Goal: Transaction & Acquisition: Book appointment/travel/reservation

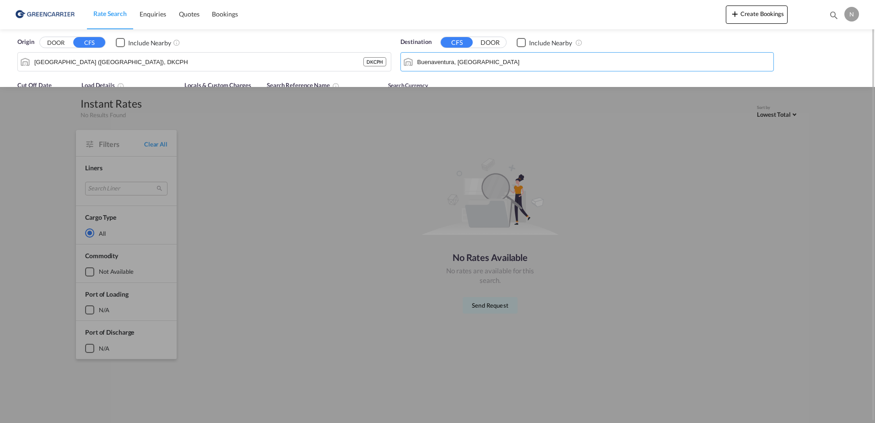
click at [504, 63] on input "Buenaventura, [GEOGRAPHIC_DATA]" at bounding box center [593, 62] width 352 height 14
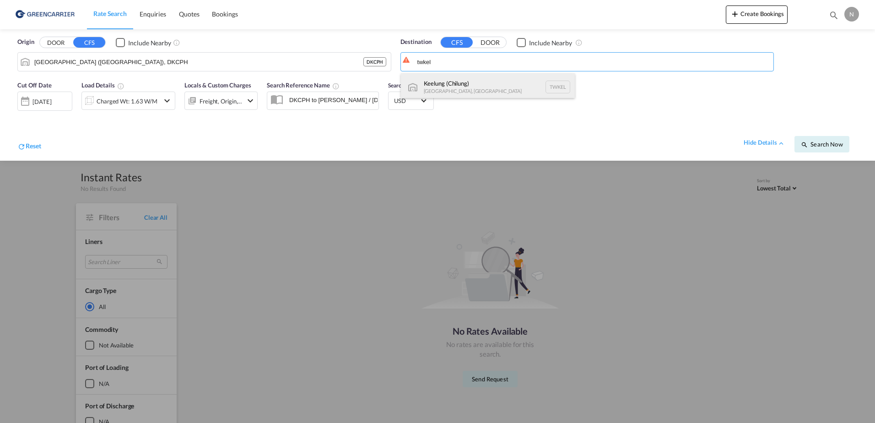
click at [515, 88] on div "Keelung ([GEOGRAPHIC_DATA]) [GEOGRAPHIC_DATA], [GEOGRAPHIC_DATA] TWKEL" at bounding box center [488, 86] width 174 height 27
type input "Keelung (Chilung), TWKEL"
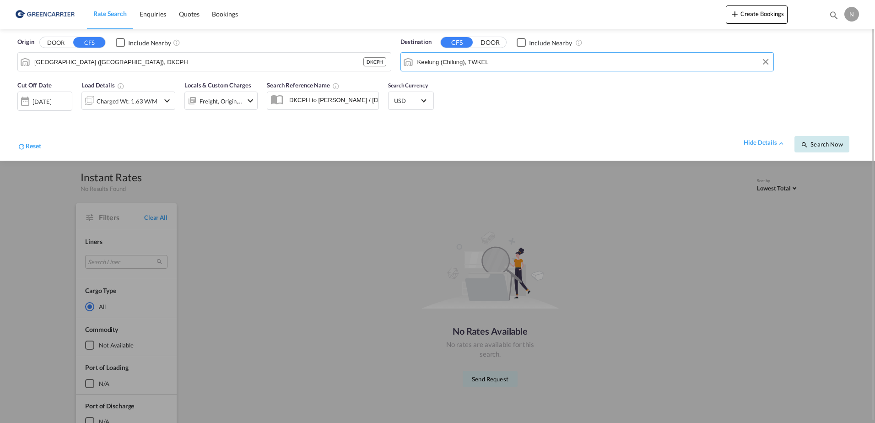
click at [842, 145] on span "Search Now" at bounding box center [822, 143] width 42 height 7
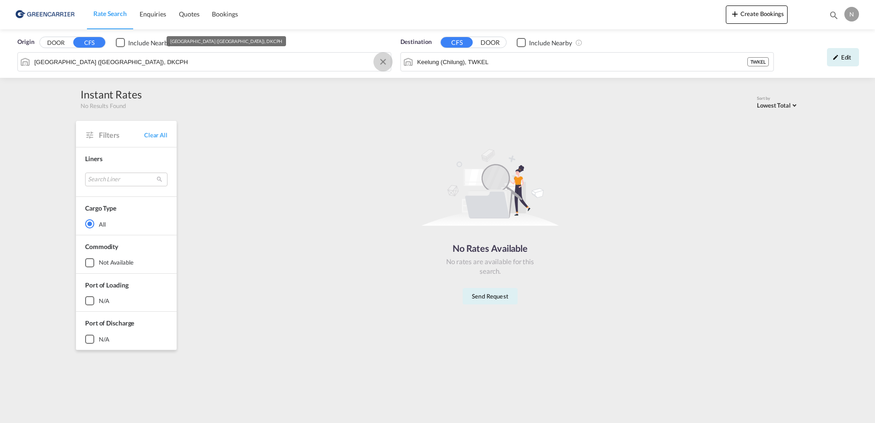
click at [384, 61] on button "Clear Input" at bounding box center [383, 62] width 14 height 14
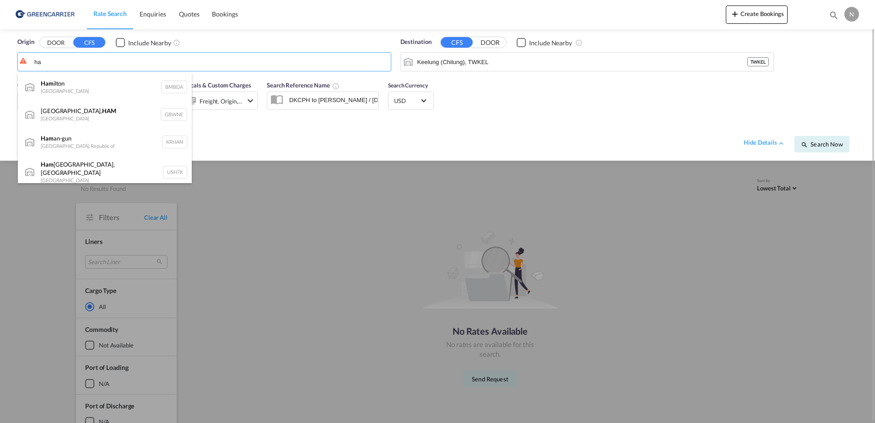
type input "h"
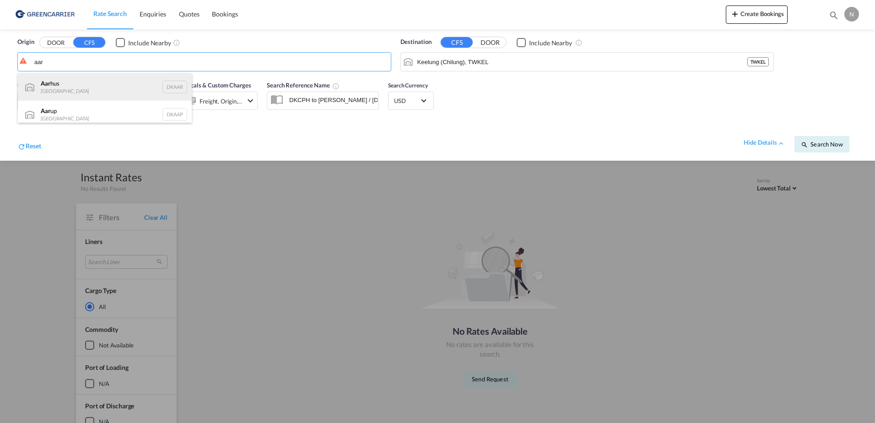
click at [119, 91] on div "Aar hus Denmark DKAAR" at bounding box center [105, 86] width 174 height 27
type input "[GEOGRAPHIC_DATA], [GEOGRAPHIC_DATA]"
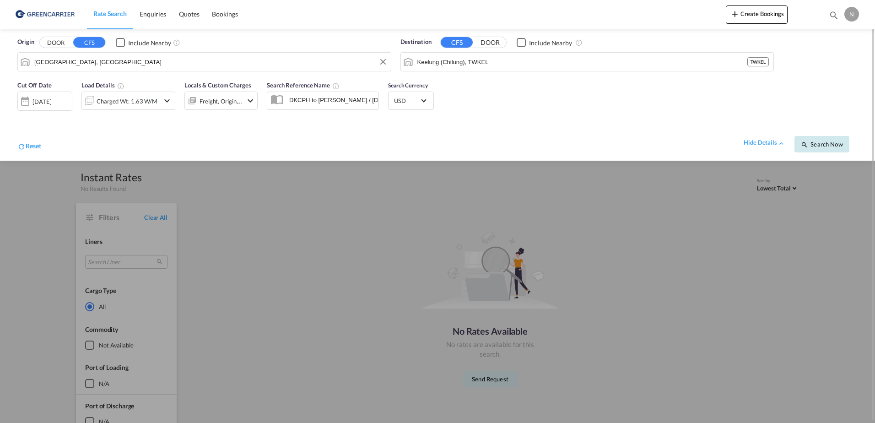
click at [817, 138] on button "Search Now" at bounding box center [821, 144] width 55 height 16
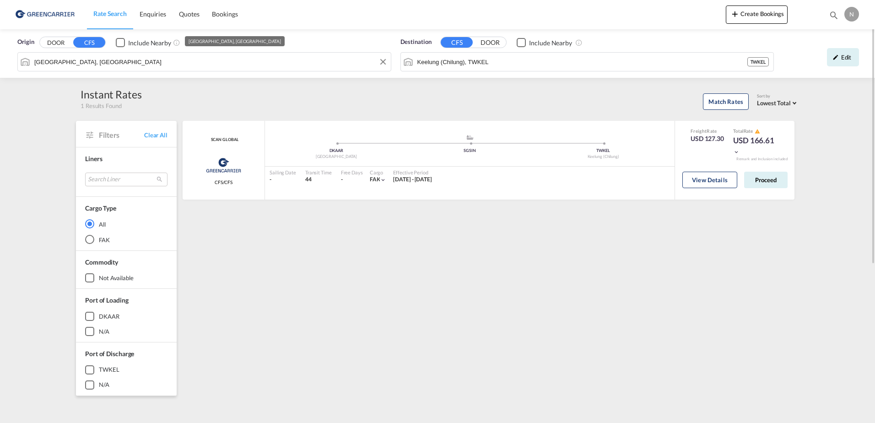
click at [128, 55] on input "[GEOGRAPHIC_DATA], [GEOGRAPHIC_DATA]" at bounding box center [210, 62] width 352 height 14
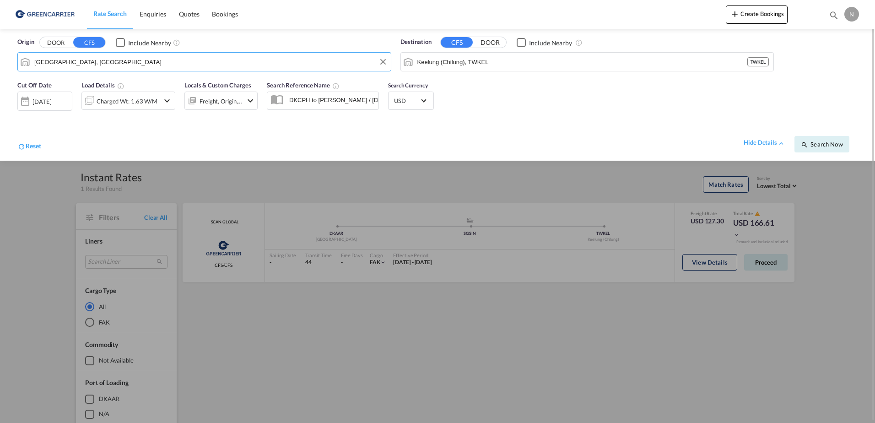
drag, startPoint x: 128, startPoint y: 55, endPoint x: 92, endPoint y: 63, distance: 37.0
click at [92, 63] on input "[GEOGRAPHIC_DATA], [GEOGRAPHIC_DATA]" at bounding box center [210, 62] width 352 height 14
type input "cph"
click at [97, 66] on input "cph" at bounding box center [210, 62] width 352 height 14
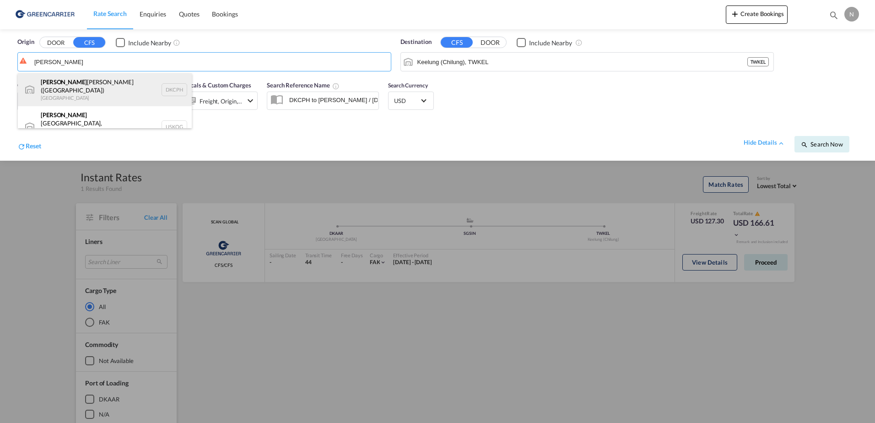
click at [93, 87] on div "[PERSON_NAME] [PERSON_NAME] ([GEOGRAPHIC_DATA]) Denmark DKCPH" at bounding box center [105, 89] width 174 height 33
type input "[GEOGRAPHIC_DATA] ([GEOGRAPHIC_DATA]), DKCPH"
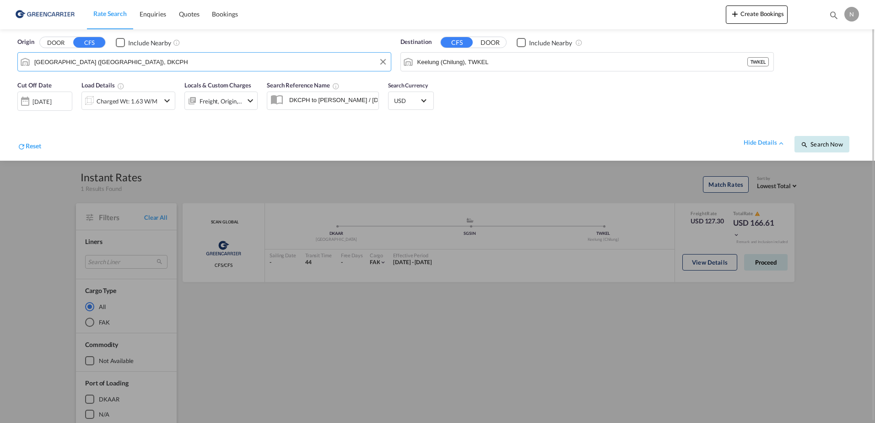
click at [816, 150] on button "Search Now" at bounding box center [821, 144] width 55 height 16
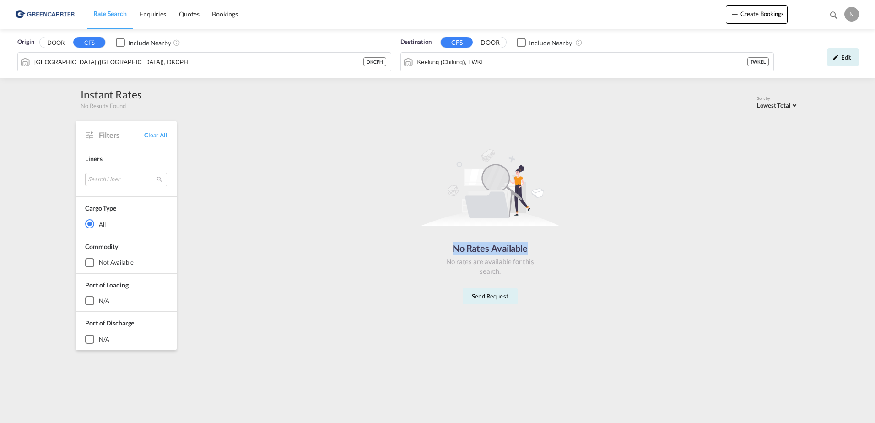
drag, startPoint x: 450, startPoint y: 252, endPoint x: 539, endPoint y: 244, distance: 89.5
click at [539, 244] on div "No Rates Available No rates are available for this search. Send Request" at bounding box center [490, 222] width 610 height 195
click at [548, 265] on div "No Rates Available No rates are available for this search. Send Request" at bounding box center [490, 222] width 610 height 195
click at [266, 62] on input "[GEOGRAPHIC_DATA] ([GEOGRAPHIC_DATA]), DKCPH" at bounding box center [210, 62] width 352 height 14
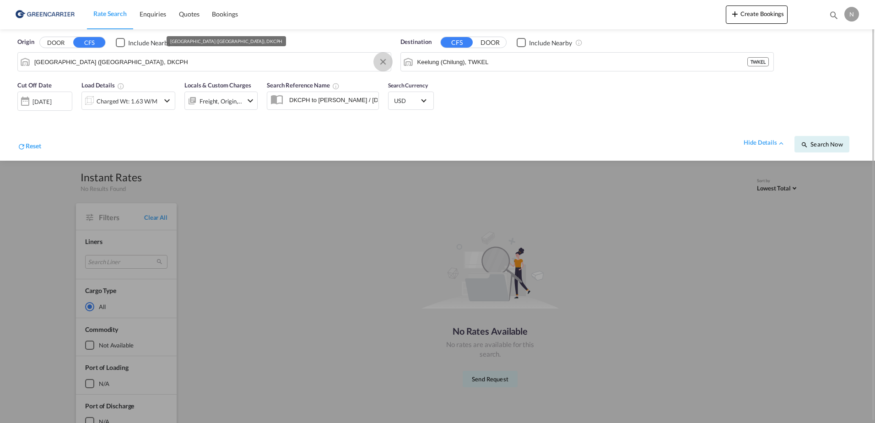
click at [378, 62] on md-icon "Clear Input" at bounding box center [383, 62] width 10 height 10
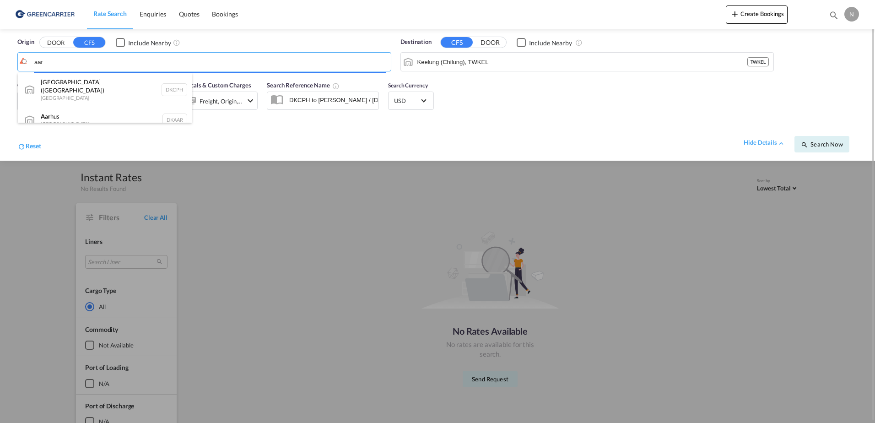
click at [40, 38] on button "DOOR" at bounding box center [56, 43] width 32 height 11
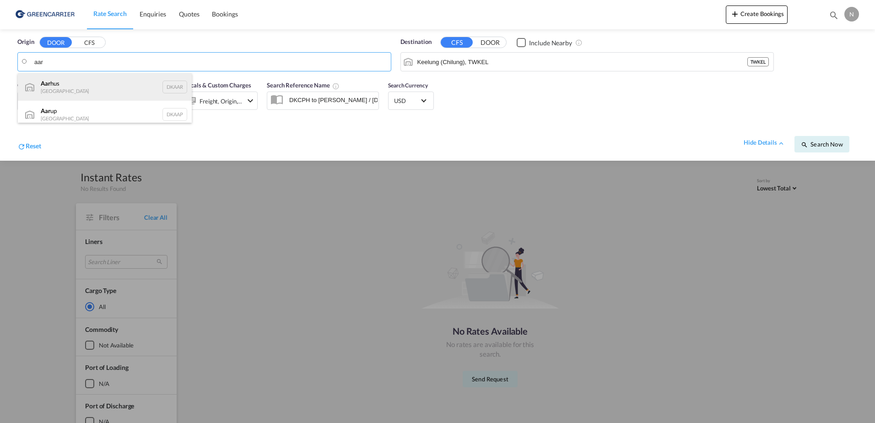
click at [73, 88] on div "Aar hus Denmark DKAAR" at bounding box center [105, 86] width 174 height 27
type input "[GEOGRAPHIC_DATA], [GEOGRAPHIC_DATA]"
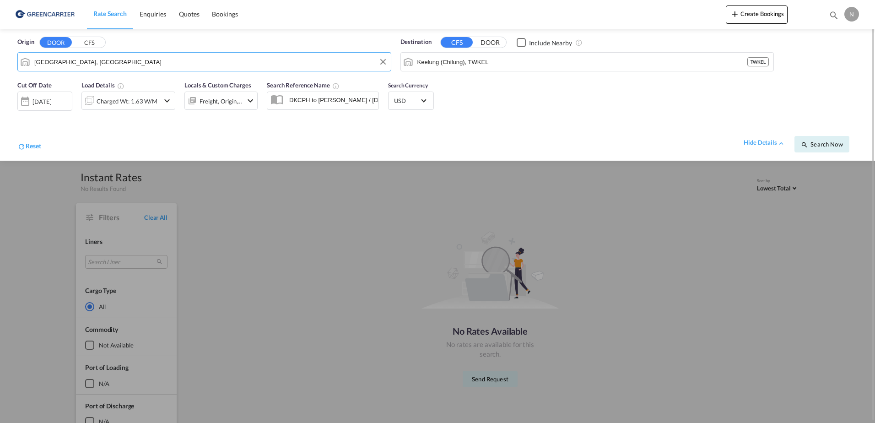
click at [591, 239] on div at bounding box center [437, 211] width 875 height 423
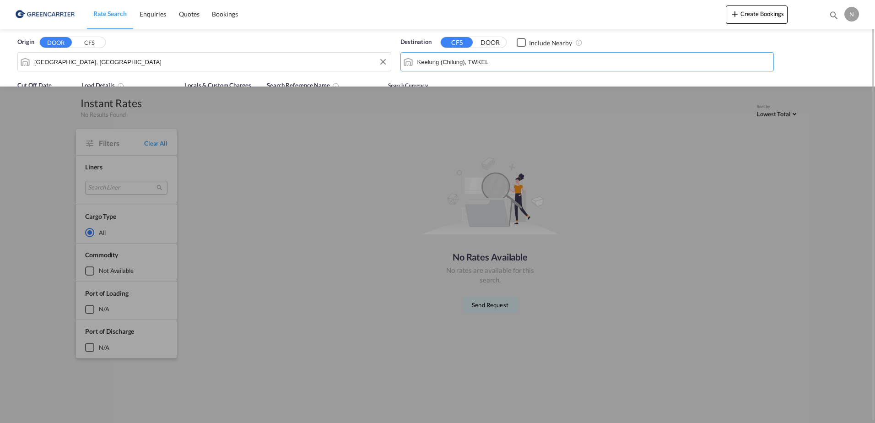
click at [534, 59] on input "Keelung (Chilung), TWKEL" at bounding box center [593, 62] width 352 height 14
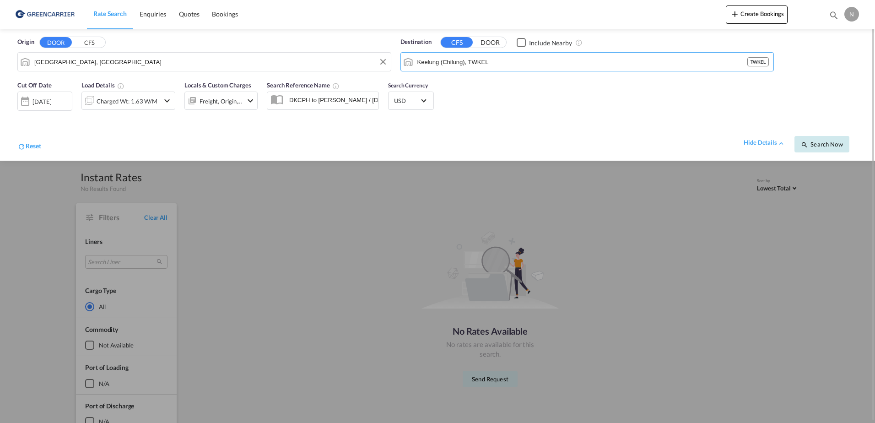
click at [821, 140] on span "Search Now" at bounding box center [822, 143] width 42 height 7
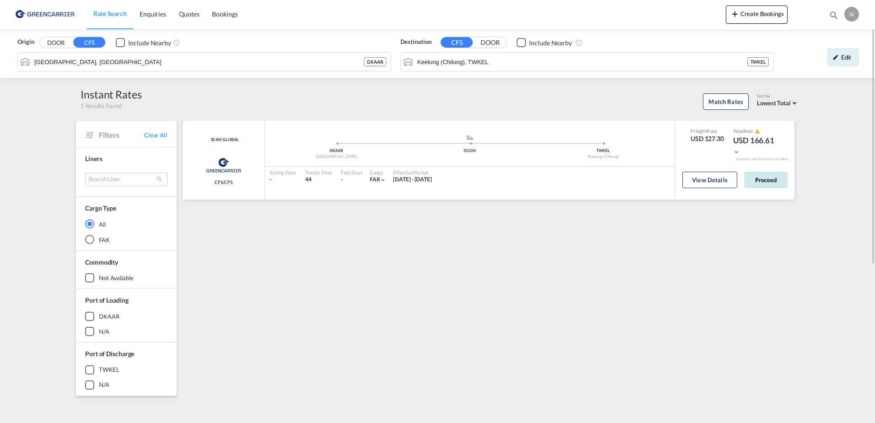
click at [770, 183] on button "Proceed" at bounding box center [765, 180] width 43 height 16
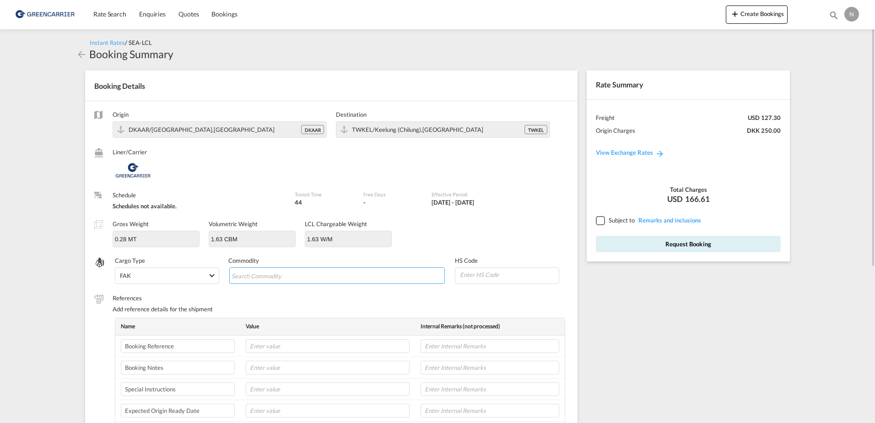
click at [300, 278] on input "Chips input." at bounding box center [273, 276] width 84 height 15
type input "ENZYMES"
type input "350790"
drag, startPoint x: 313, startPoint y: 349, endPoint x: 311, endPoint y: 353, distance: 4.7
click at [312, 349] on input "text" at bounding box center [328, 346] width 164 height 14
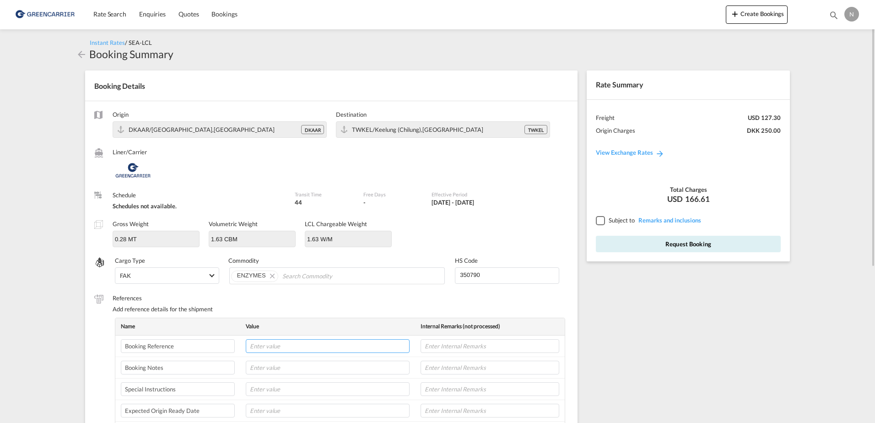
click at [304, 347] on input "text" at bounding box center [328, 346] width 164 height 14
paste input "CPH32106877"
type input "CPH32106877"
click at [455, 347] on input "text" at bounding box center [489, 346] width 139 height 14
type input "NOVONESIS"
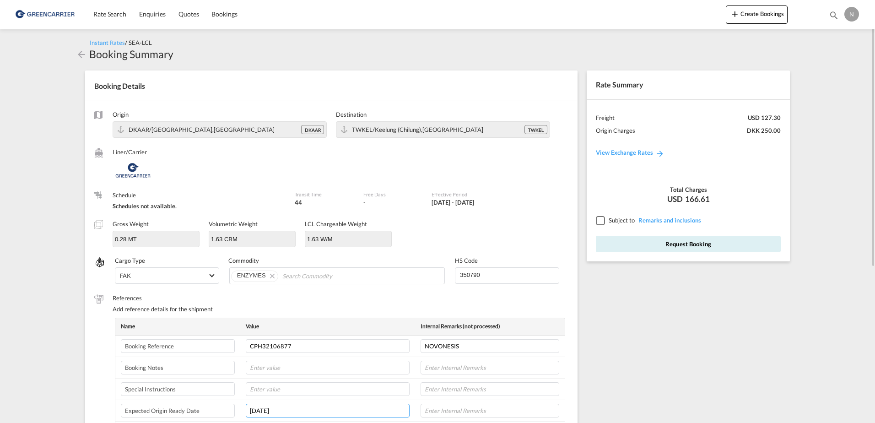
type input "[DATE]"
type input "8L"
click at [597, 217] on div at bounding box center [600, 220] width 8 height 8
click at [675, 248] on button "Request Booking" at bounding box center [688, 244] width 185 height 16
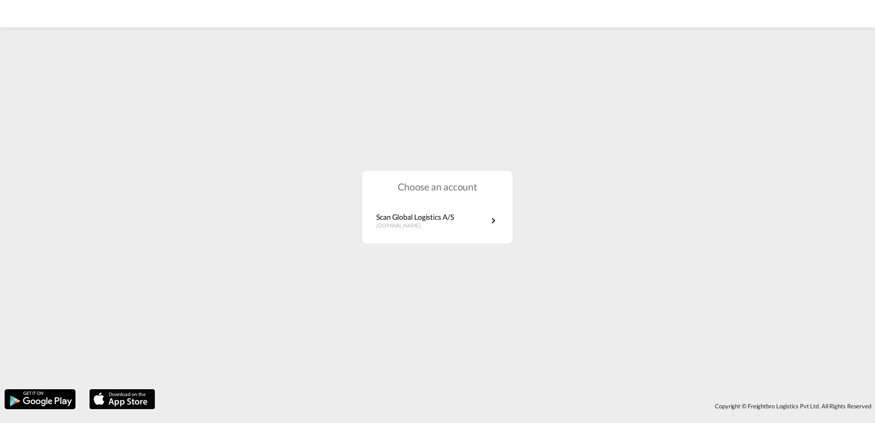
click at [446, 213] on p "Scan Global Logistics A/S" at bounding box center [415, 217] width 78 height 10
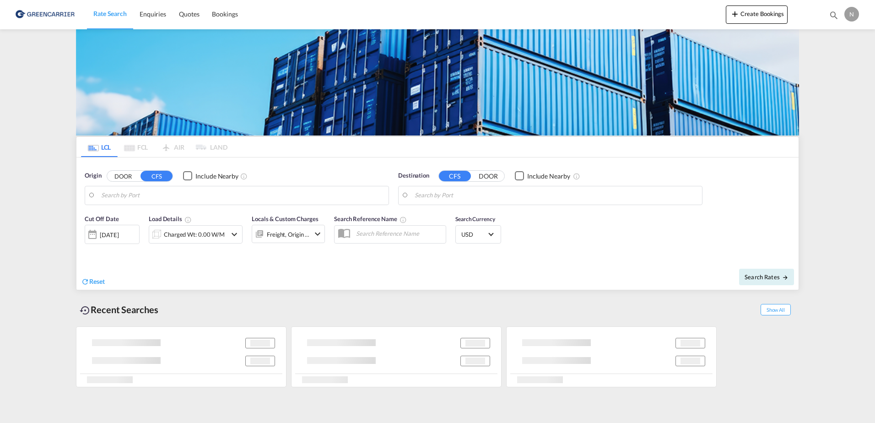
type input "[GEOGRAPHIC_DATA], [GEOGRAPHIC_DATA]"
type input "Keelung (Chilung), TWKEL"
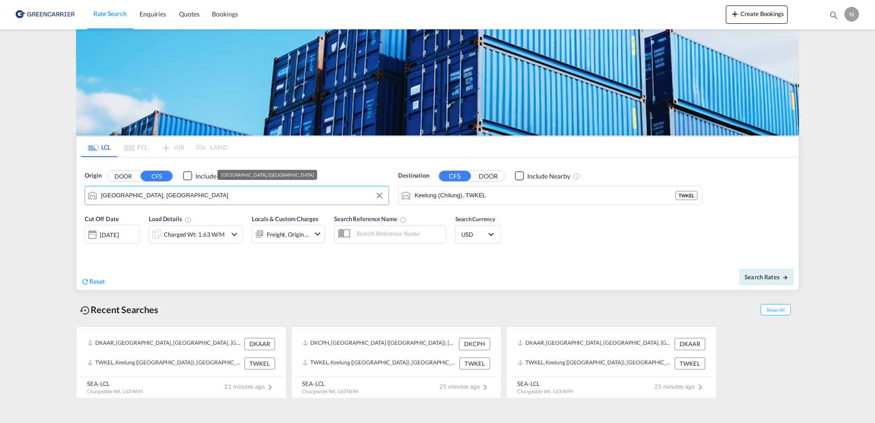
click at [326, 199] on input "[GEOGRAPHIC_DATA], [GEOGRAPHIC_DATA]" at bounding box center [242, 195] width 283 height 14
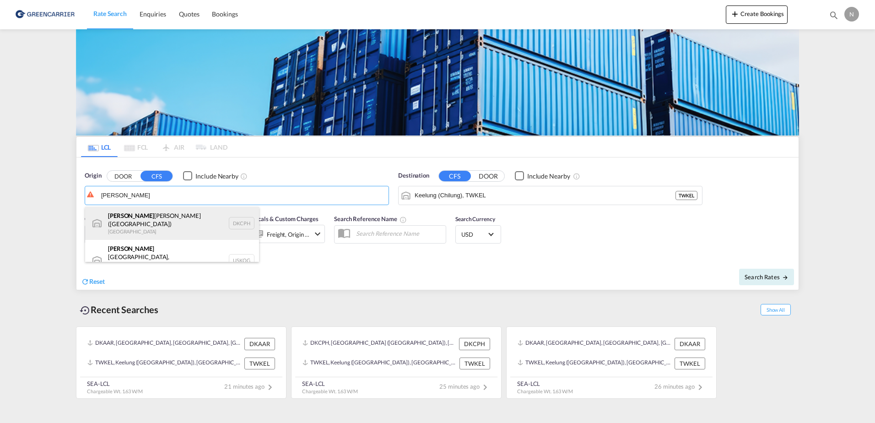
click at [178, 224] on div "[PERSON_NAME] [PERSON_NAME] ([GEOGRAPHIC_DATA]) Denmark DKCPH" at bounding box center [172, 223] width 174 height 33
type input "[GEOGRAPHIC_DATA] ([GEOGRAPHIC_DATA]), DKCPH"
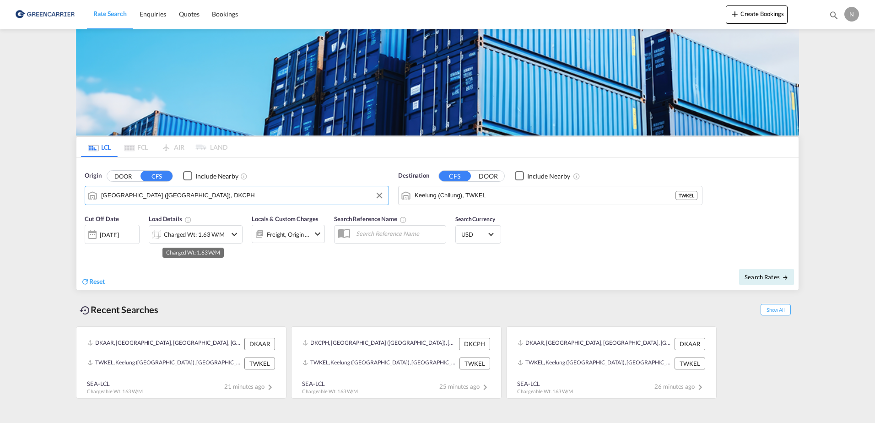
click at [192, 235] on div "Charged Wt: 1.63 W/M" at bounding box center [194, 234] width 61 height 13
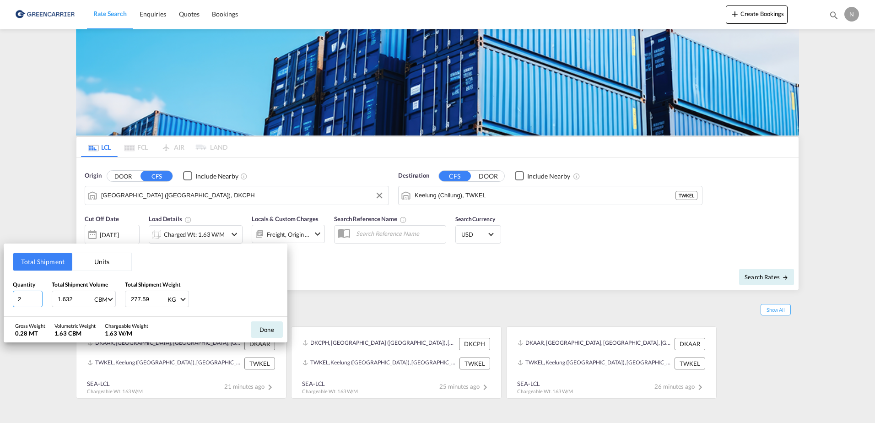
drag, startPoint x: 24, startPoint y: 297, endPoint x: 5, endPoint y: 301, distance: 18.7
click at [5, 301] on div "Total Shipment Units Quantity 2 Total Shipment Volume 1.632 CBM CBM CFT Total S…" at bounding box center [146, 279] width 284 height 73
type input "7"
drag, startPoint x: 80, startPoint y: 302, endPoint x: 43, endPoint y: 304, distance: 36.6
click at [43, 304] on div "Quantity 7 Total Shipment Volume 1.632 CBM CBM CFT Total Shipment Weight 277.59…" at bounding box center [145, 293] width 265 height 27
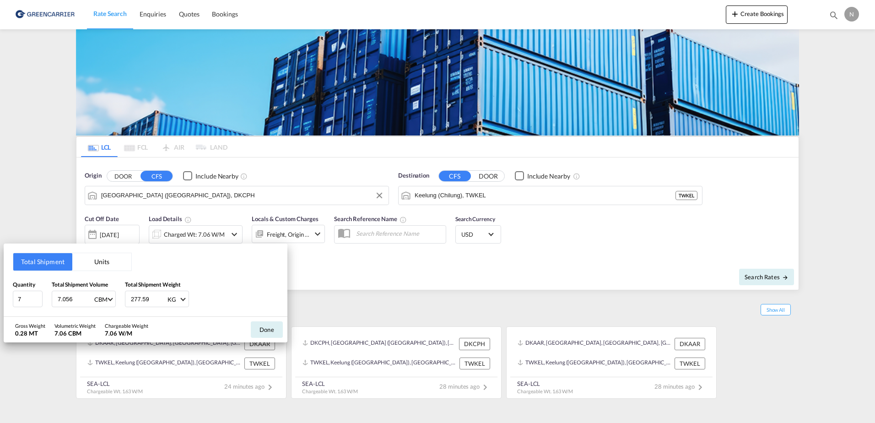
type input "7.056"
drag, startPoint x: 151, startPoint y: 299, endPoint x: 101, endPoint y: 300, distance: 50.8
click at [101, 300] on div "Quantity 7 Total Shipment Volume 7.056 CBM CBM CFT Total Shipment Weight 277.59…" at bounding box center [145, 293] width 265 height 27
type input "4510.375"
click at [238, 304] on div "Quantity 7 Total Shipment Volume 7.056 CBM CBM CFT Total Shipment Weight 4510.3…" at bounding box center [145, 293] width 265 height 27
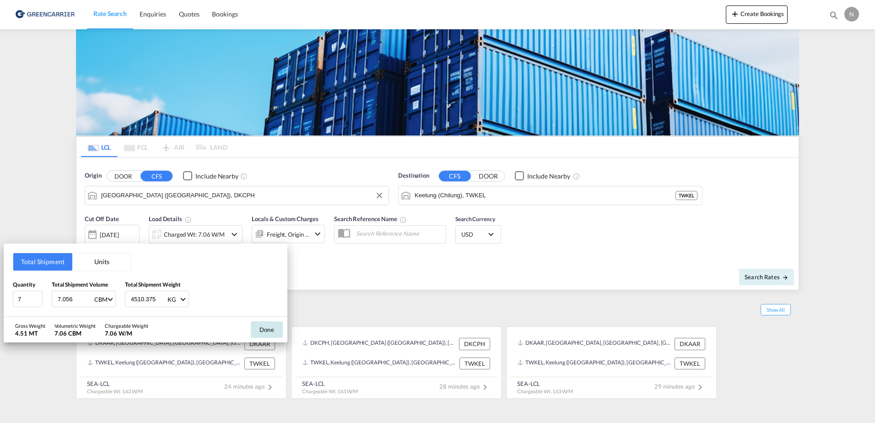
click at [263, 324] on button "Done" at bounding box center [267, 329] width 32 height 16
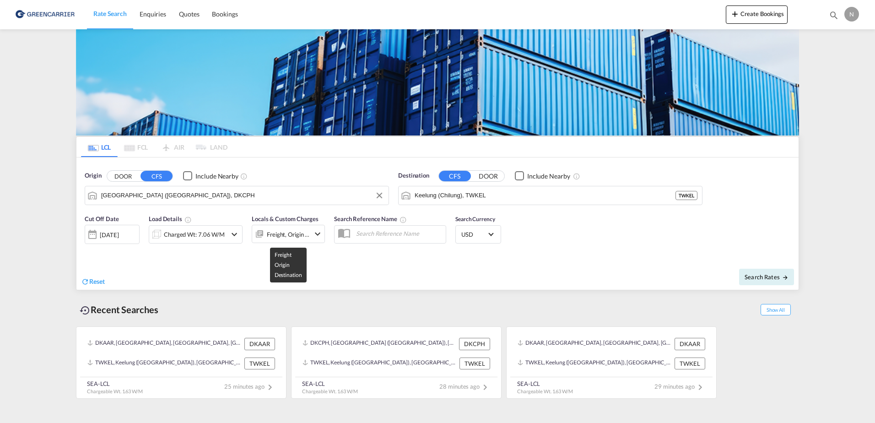
click at [273, 238] on div "Freight, Origin +1" at bounding box center [288, 234] width 43 height 13
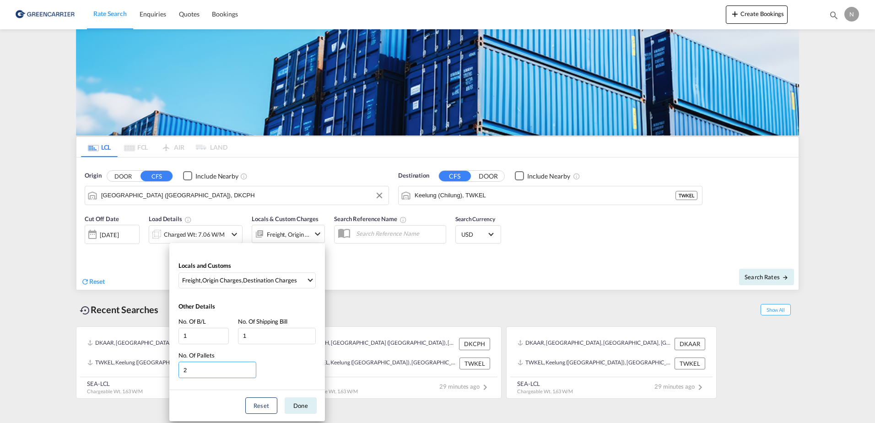
drag, startPoint x: 204, startPoint y: 365, endPoint x: 156, endPoint y: 369, distance: 48.7
click at [156, 369] on div "Locals and Customs Freight , Origin Charges , Destination Charges Clear All Sel…" at bounding box center [437, 211] width 875 height 423
type input "7"
click at [298, 406] on button "Done" at bounding box center [301, 405] width 32 height 16
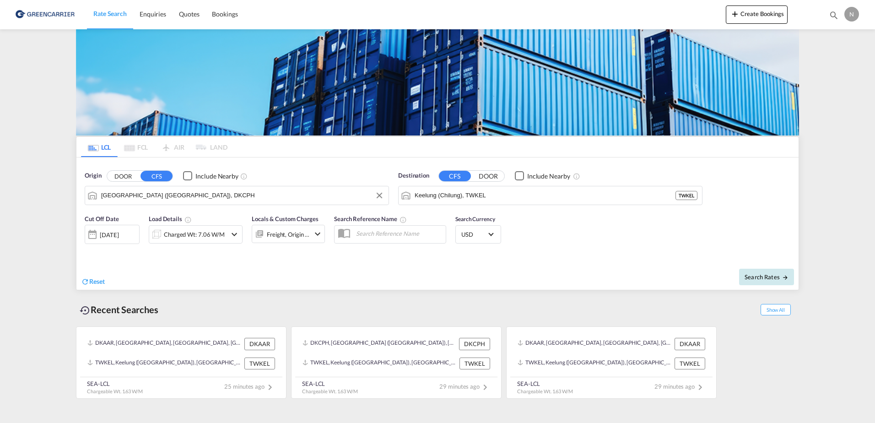
click at [755, 277] on span "Search Rates" at bounding box center [766, 276] width 44 height 7
type input "DKCPH to TWKEL / 2 Oct 2025"
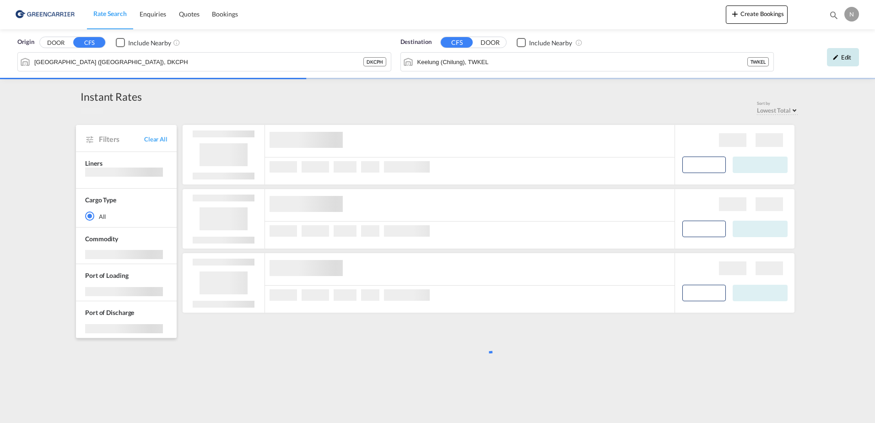
click at [845, 53] on div "Edit" at bounding box center [843, 57] width 32 height 18
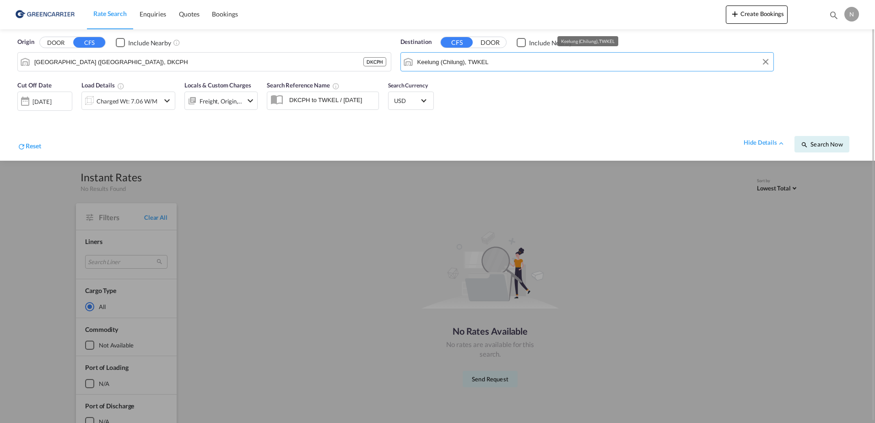
click at [529, 63] on input "Keelung (Chilung), TWKEL" at bounding box center [593, 62] width 352 height 14
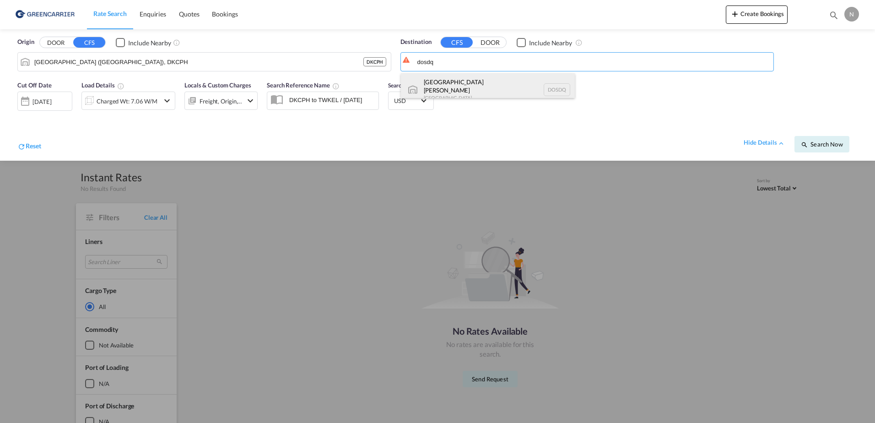
click at [485, 90] on div "Santo Domingo Dominican Republic DOSDQ" at bounding box center [488, 89] width 174 height 33
type input "Santo Domingo, DOSDQ"
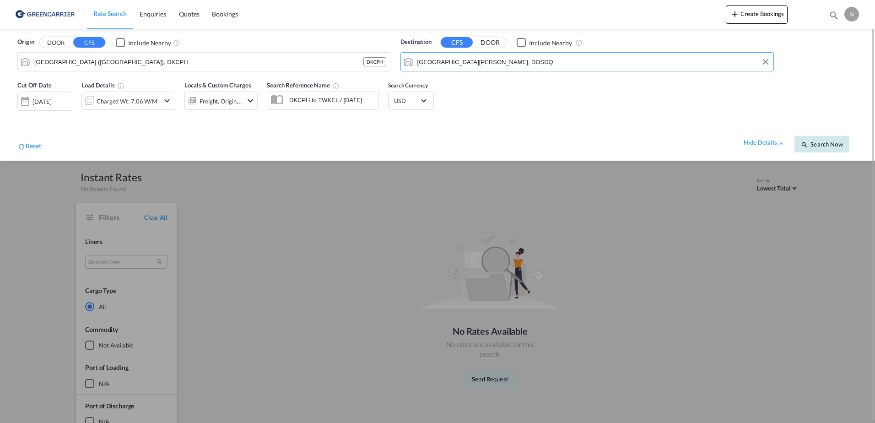
click at [825, 140] on button "Search Now" at bounding box center [821, 144] width 55 height 16
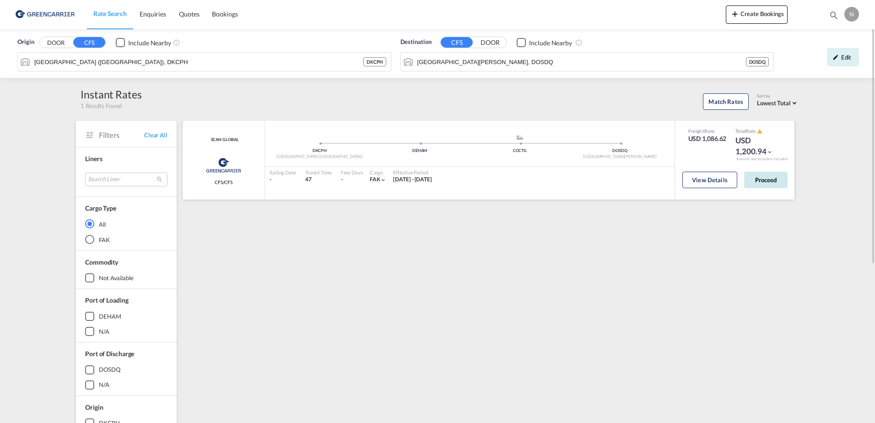
click at [769, 179] on button "Proceed" at bounding box center [765, 180] width 43 height 16
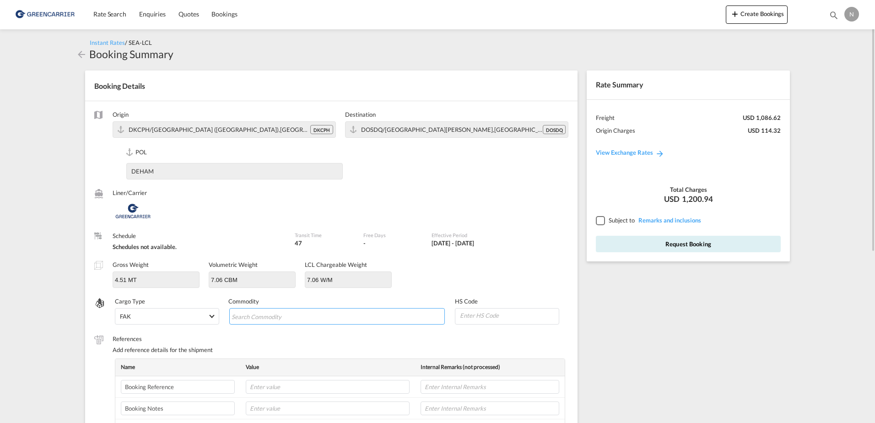
click at [277, 314] on input "Search Commodity" at bounding box center [273, 316] width 84 height 15
type input "ENZYMES"
type input "350790"
type input "CPH32106878"
type input "NOVONESIS"
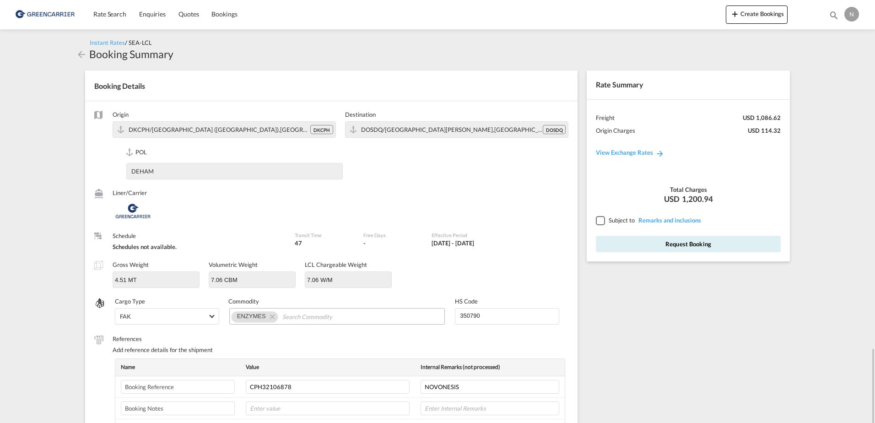
scroll to position [218, 0]
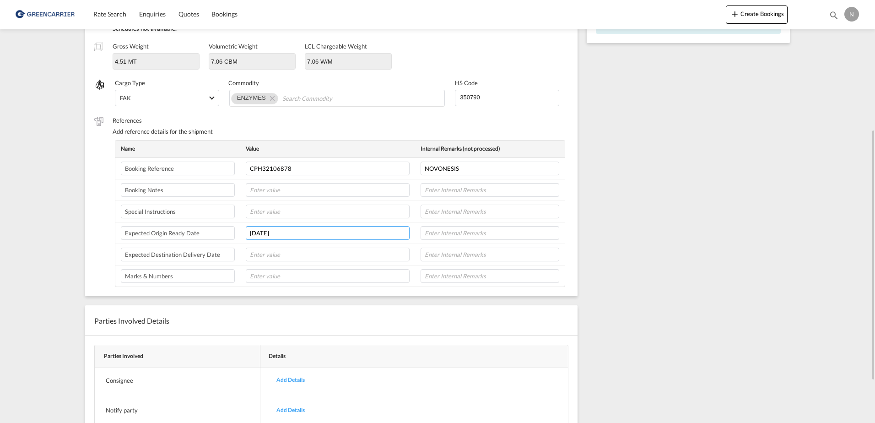
type input "[DATE]"
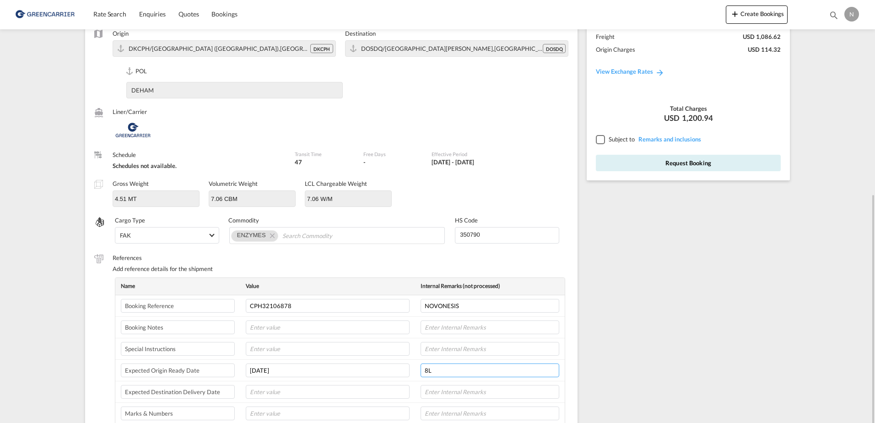
scroll to position [35, 0]
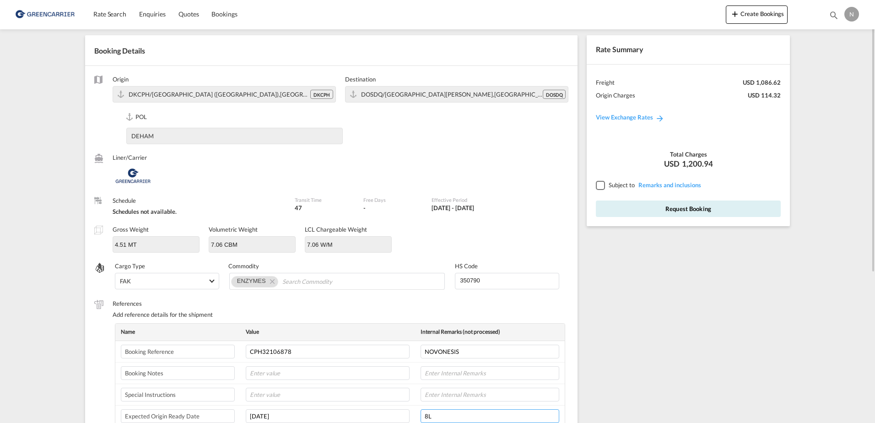
type input "8L"
click at [614, 183] on span "Subject to" at bounding box center [621, 184] width 26 height 7
click at [604, 183] on div at bounding box center [600, 185] width 8 height 8
click at [641, 212] on button "Request Booking" at bounding box center [688, 208] width 185 height 16
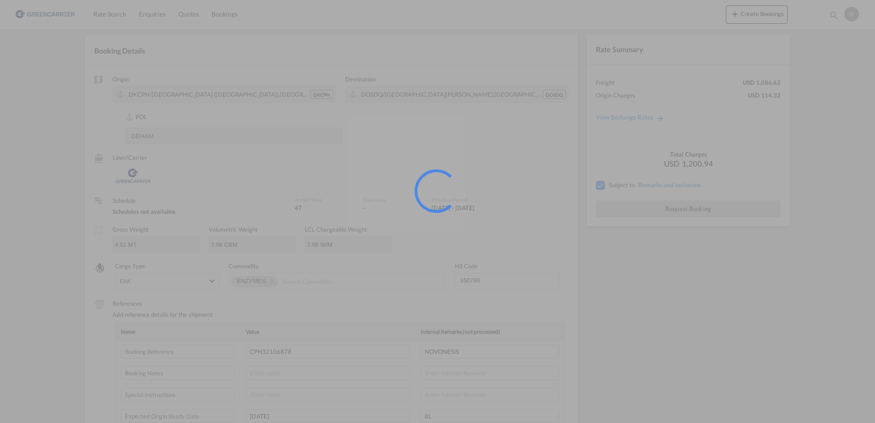
scroll to position [0, 0]
